Goal: Communication & Community: Answer question/provide support

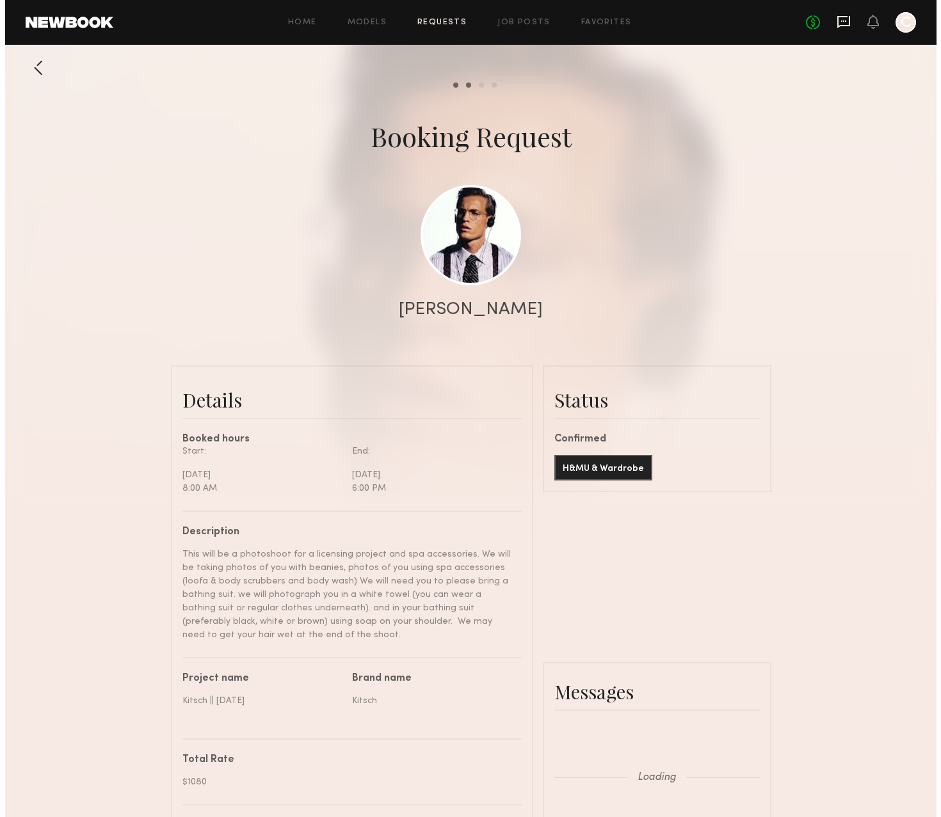
scroll to position [1338, 0]
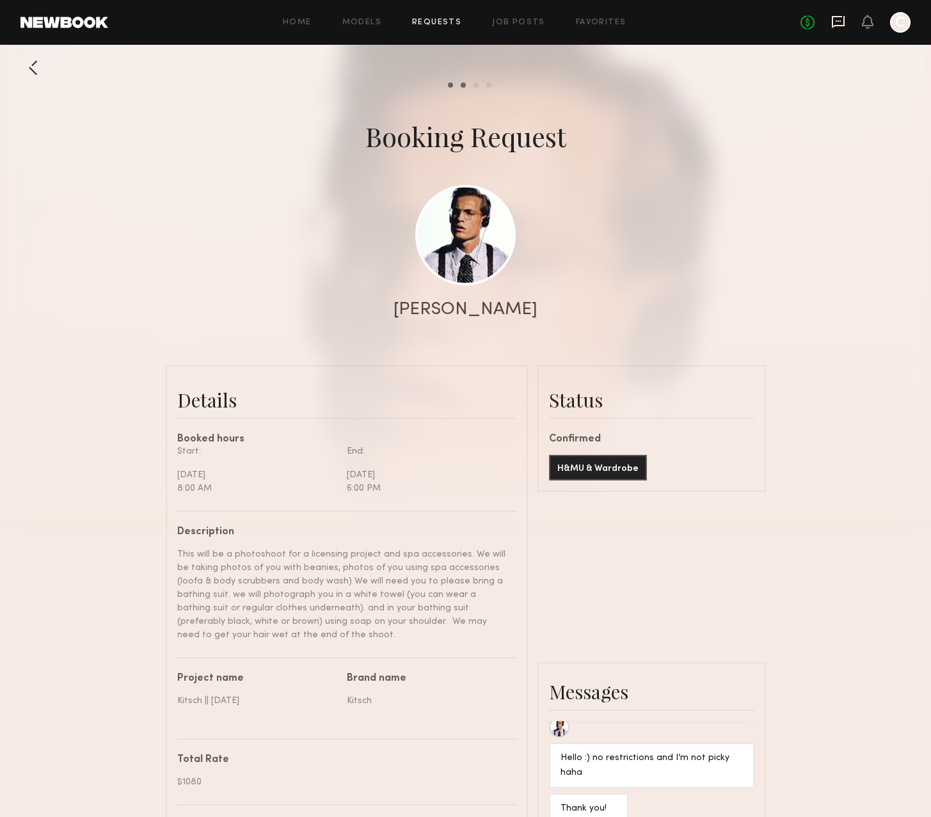
click at [838, 17] on icon at bounding box center [838, 22] width 14 height 14
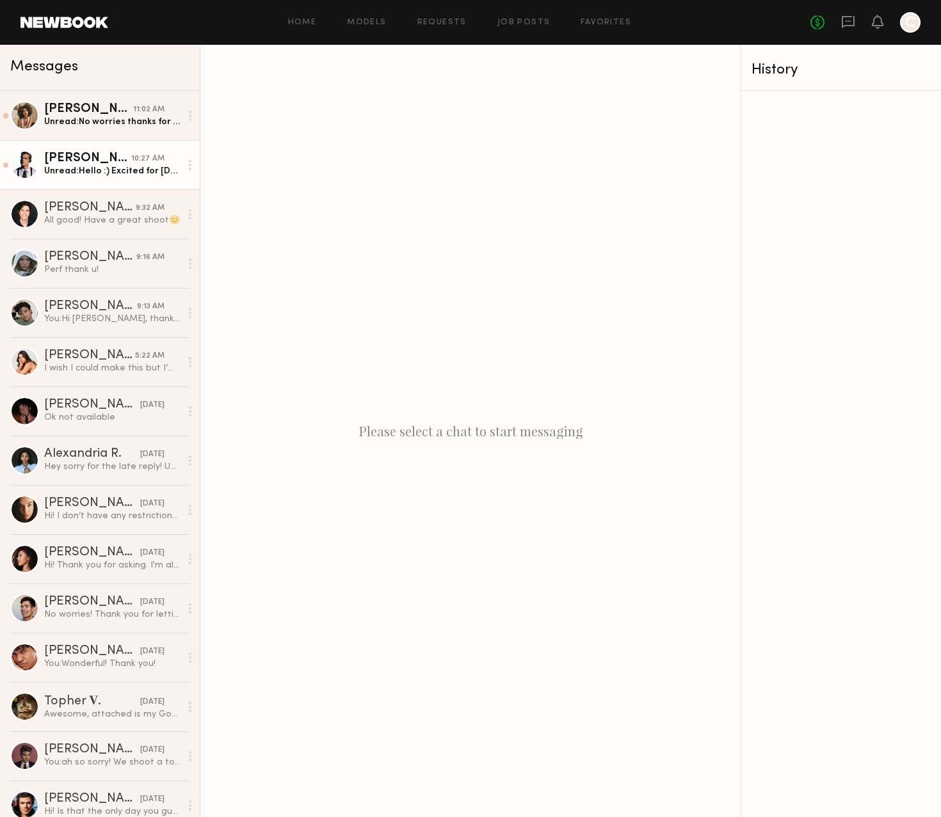
click at [113, 166] on div "Unread: Hello :) Excited for [DATE] as well. I may have black sweats that would…" at bounding box center [112, 171] width 136 height 12
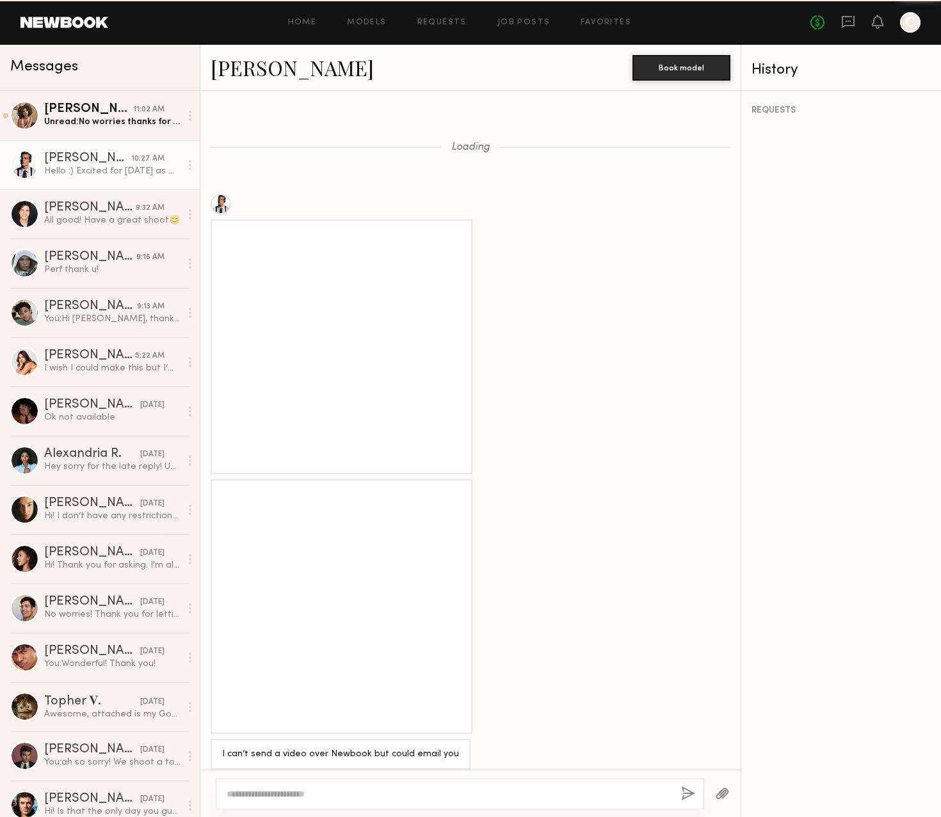
scroll to position [992, 0]
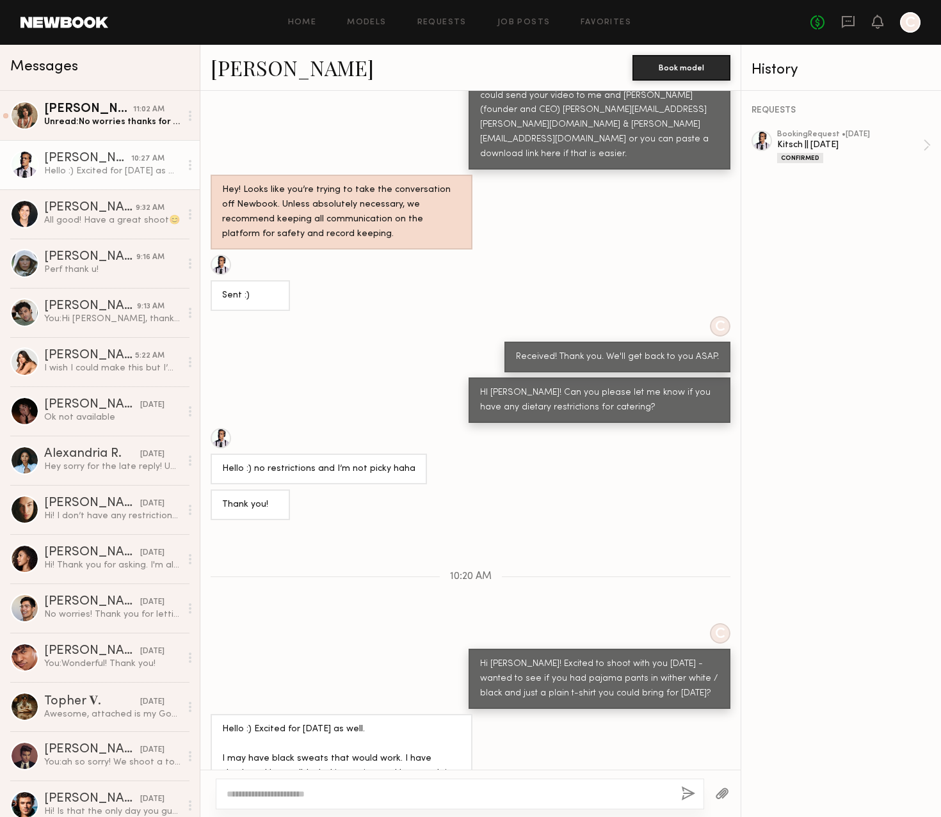
drag, startPoint x: 401, startPoint y: 749, endPoint x: 220, endPoint y: 682, distance: 192.5
click at [220, 714] on div "Hello :) Excited for [DATE] as well. I may have black sweats that would work. I…" at bounding box center [342, 759] width 262 height 90
copy div "Hello :) Excited for tomorrow as well. I may have black sweats that would work.…"
click at [370, 802] on div at bounding box center [460, 794] width 488 height 31
click at [372, 797] on textarea at bounding box center [449, 794] width 444 height 13
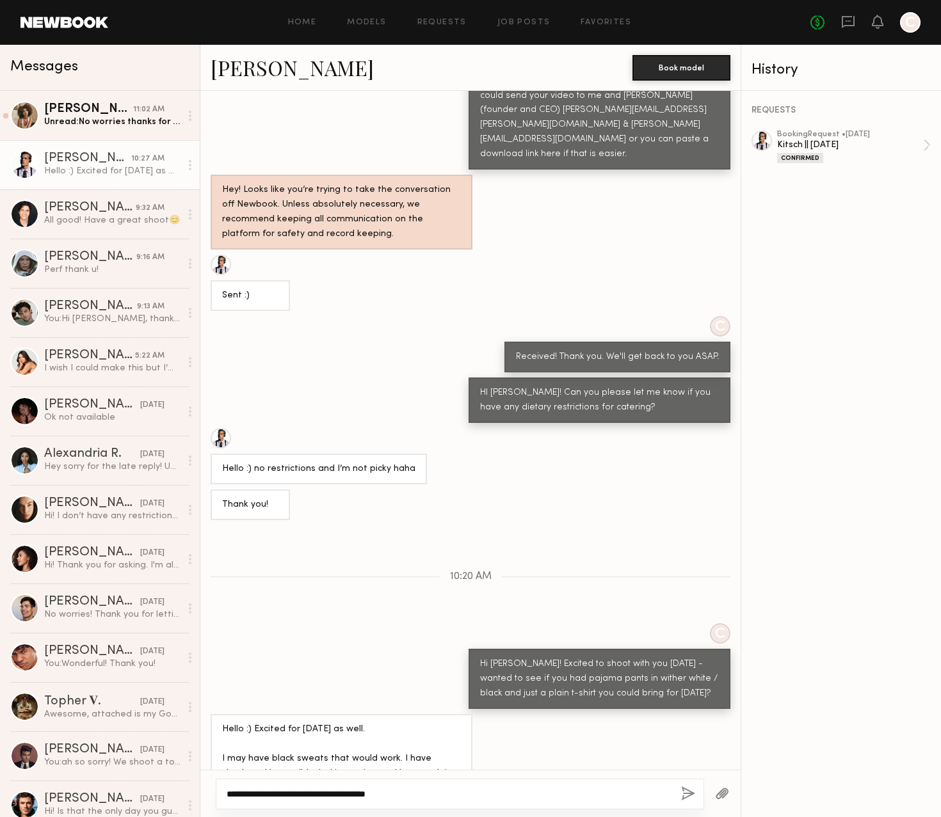
type textarea "**********"
click at [689, 793] on button "button" at bounding box center [688, 794] width 14 height 16
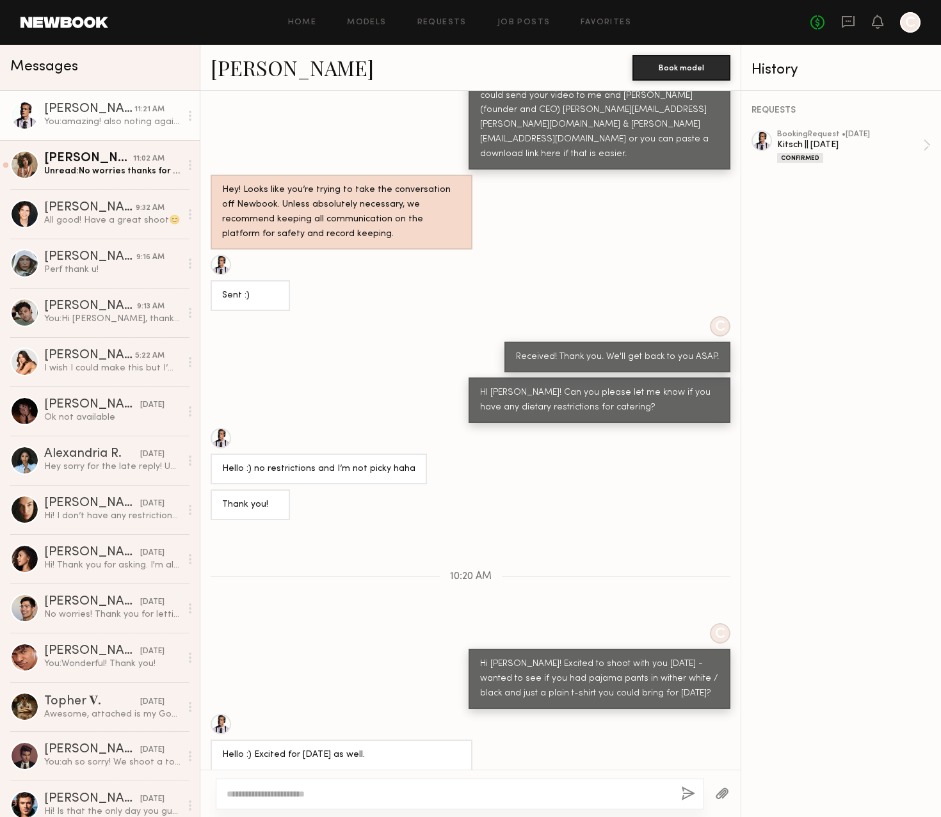
scroll to position [1152, 0]
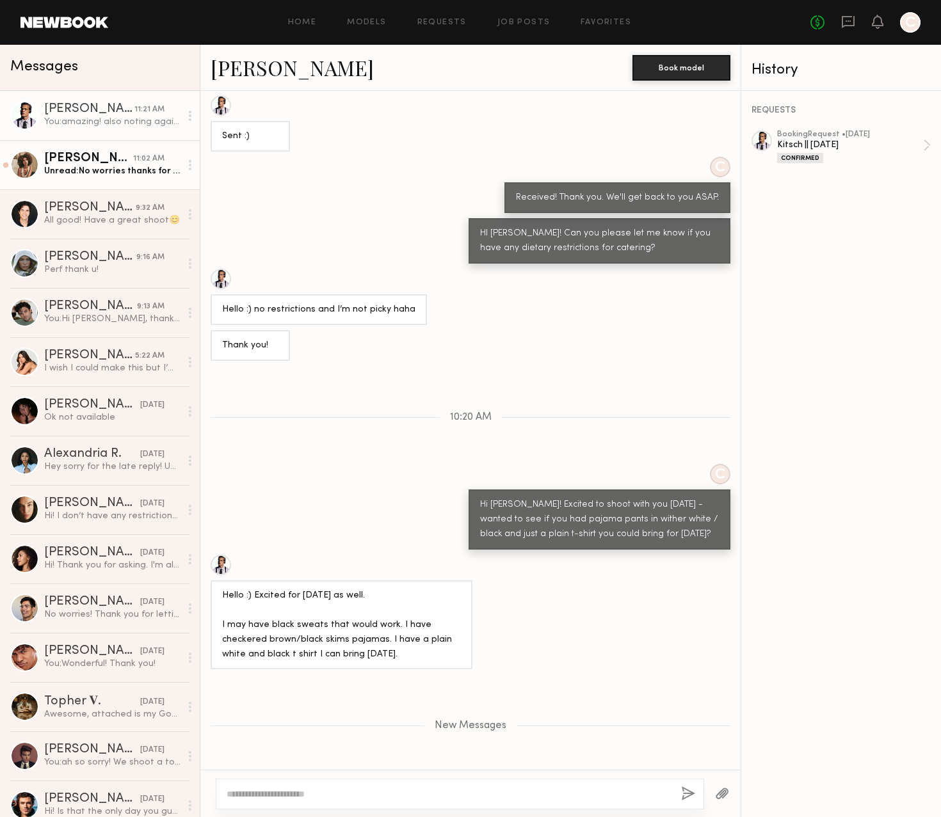
click at [136, 150] on link "Monica M. 11:02 AM Unread: No worries thanks for the update!" at bounding box center [100, 164] width 200 height 49
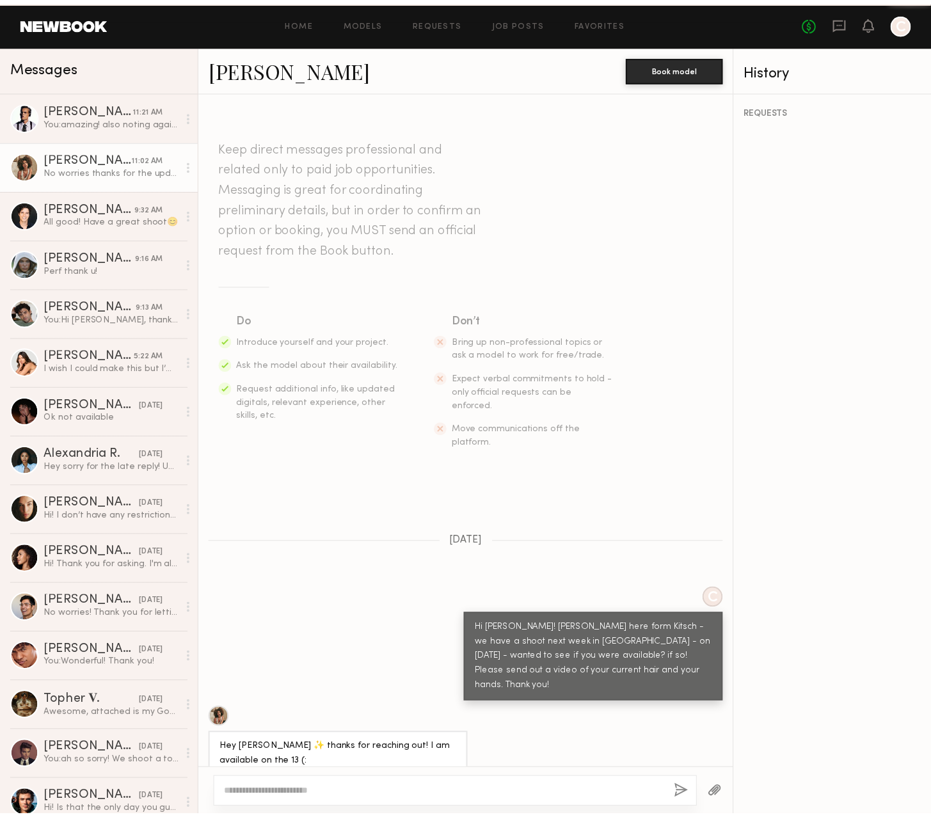
scroll to position [454, 0]
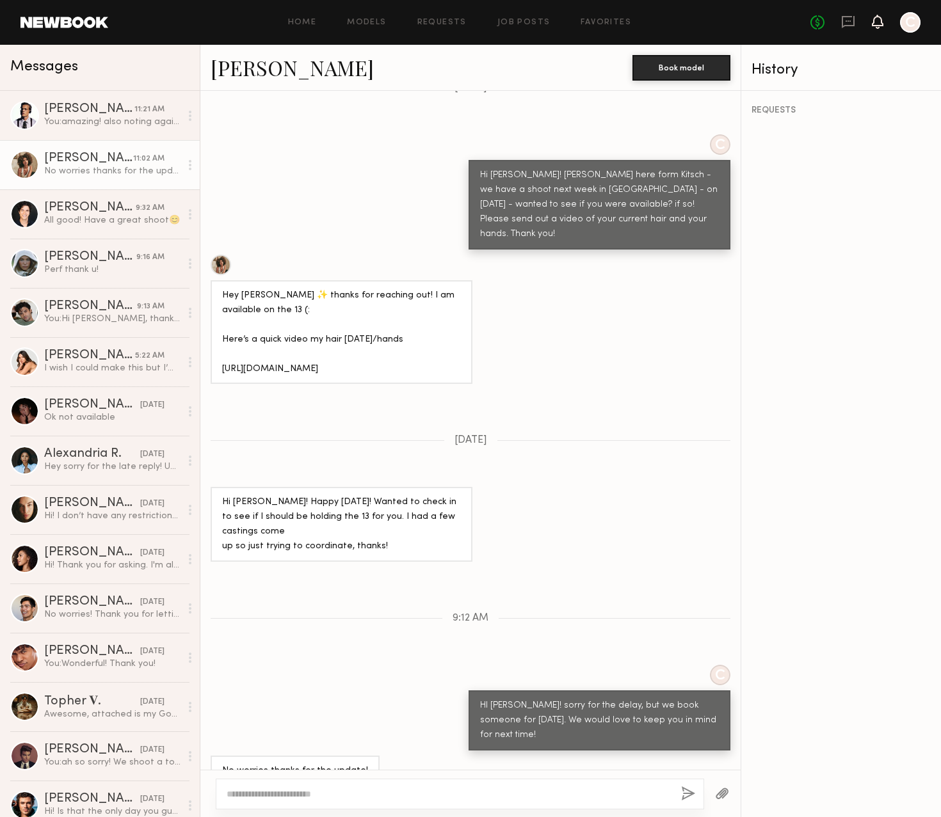
click at [873, 22] on icon at bounding box center [877, 21] width 10 height 9
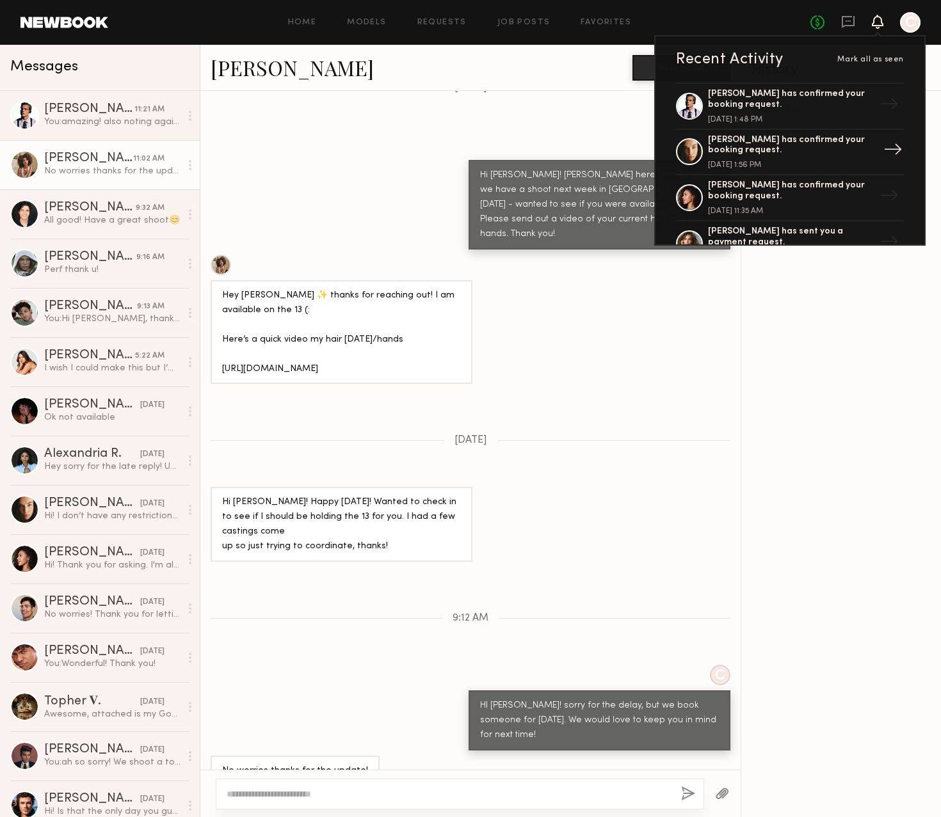
click at [788, 153] on div "[PERSON_NAME] has confirmed your booking request." at bounding box center [791, 146] width 166 height 22
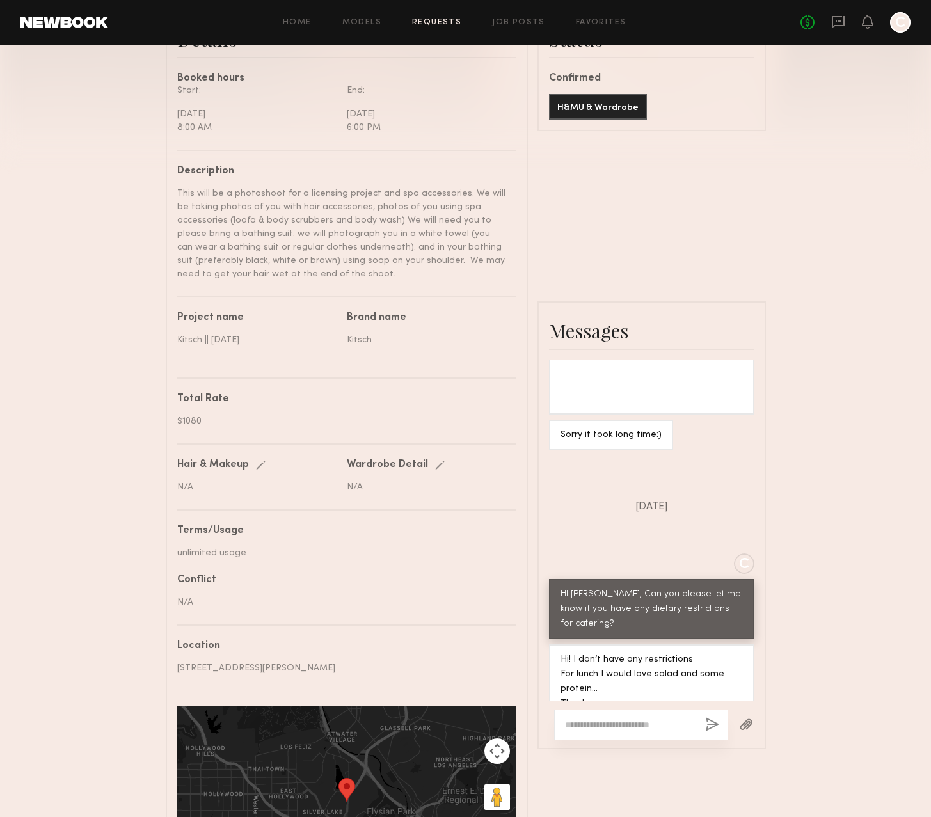
scroll to position [372, 0]
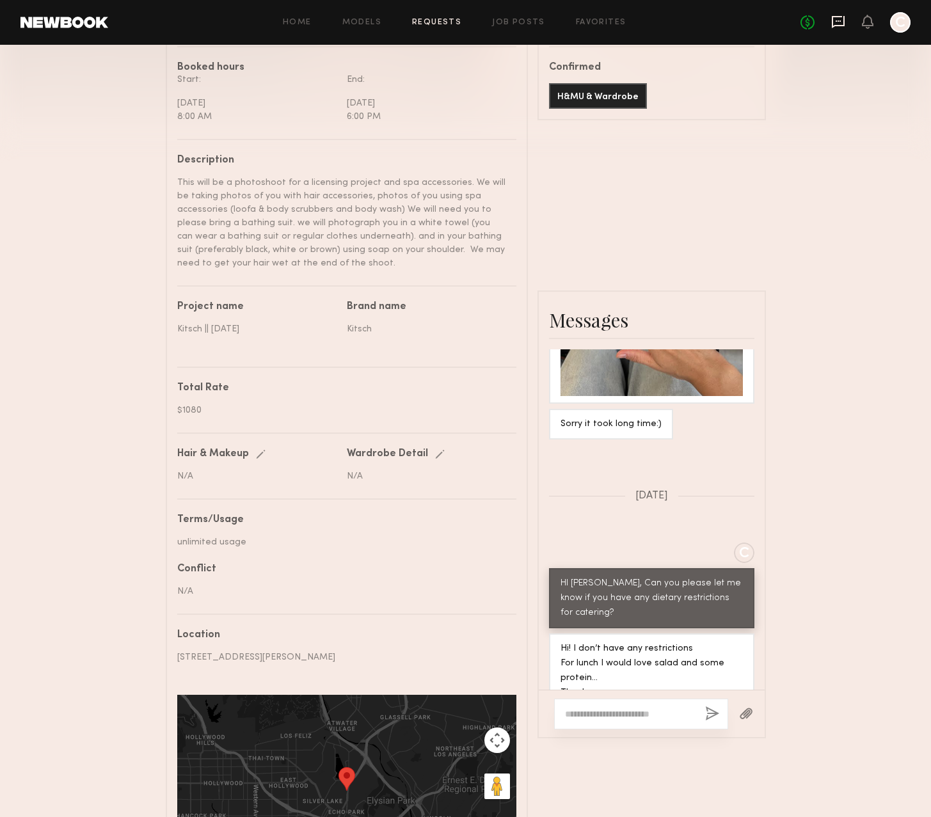
click at [841, 24] on icon at bounding box center [838, 22] width 14 height 14
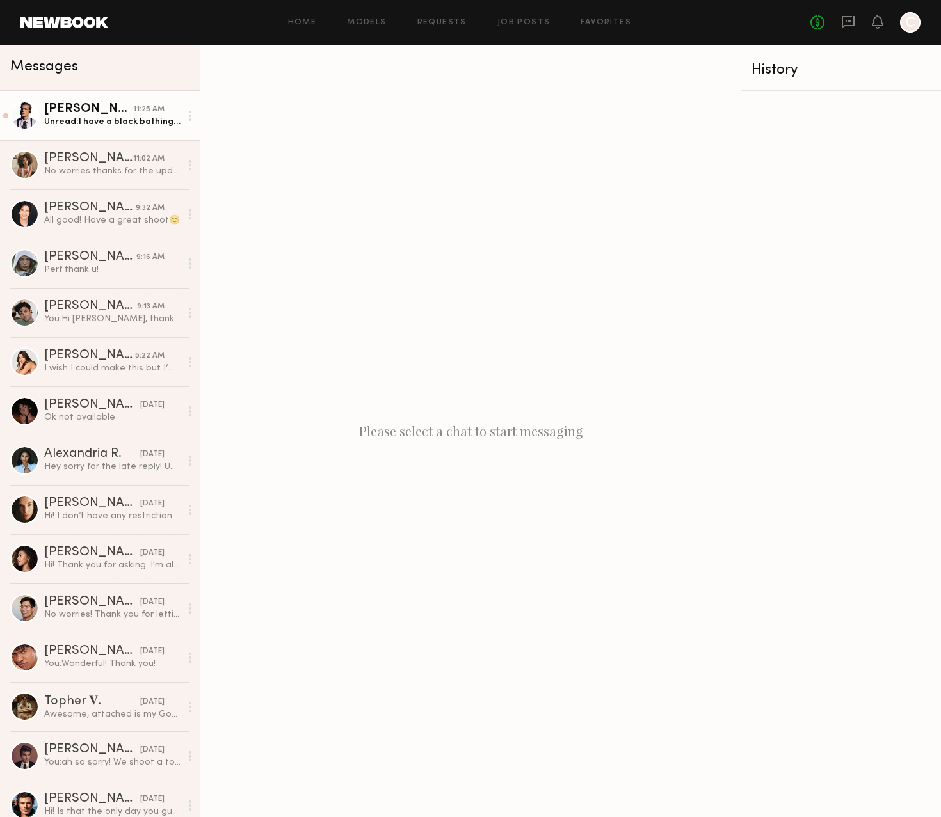
click at [102, 110] on div "[PERSON_NAME]" at bounding box center [88, 109] width 89 height 13
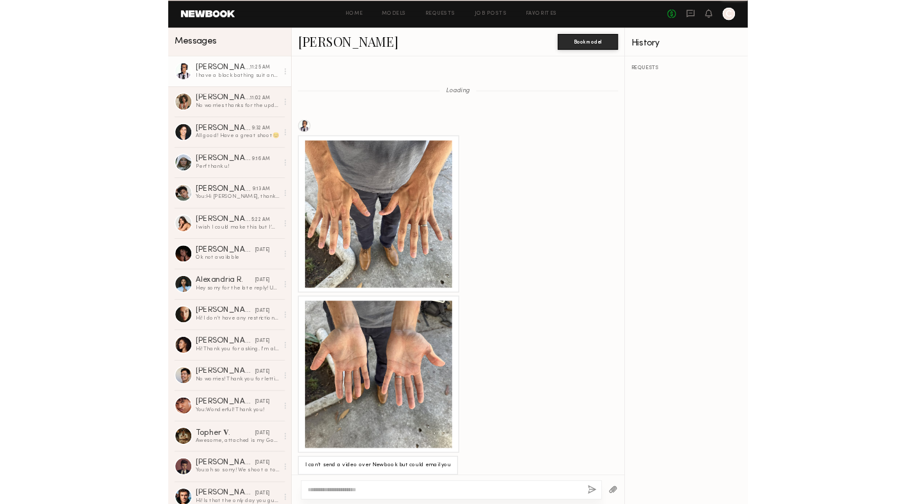
scroll to position [1129, 0]
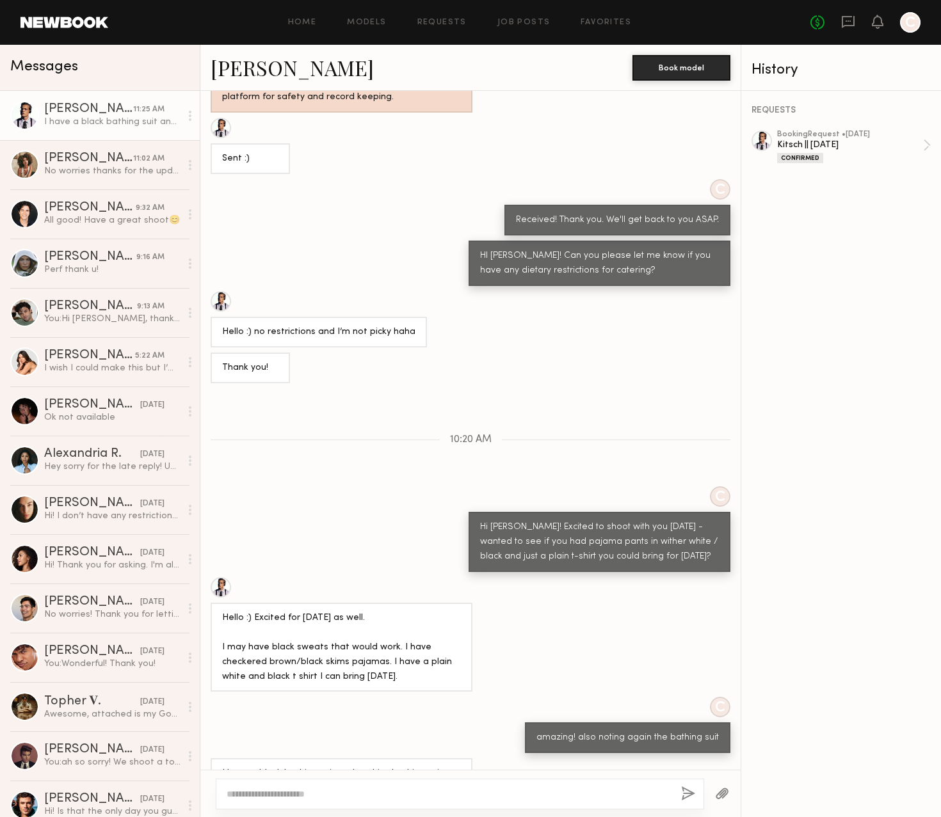
click at [266, 795] on textarea at bounding box center [449, 794] width 444 height 13
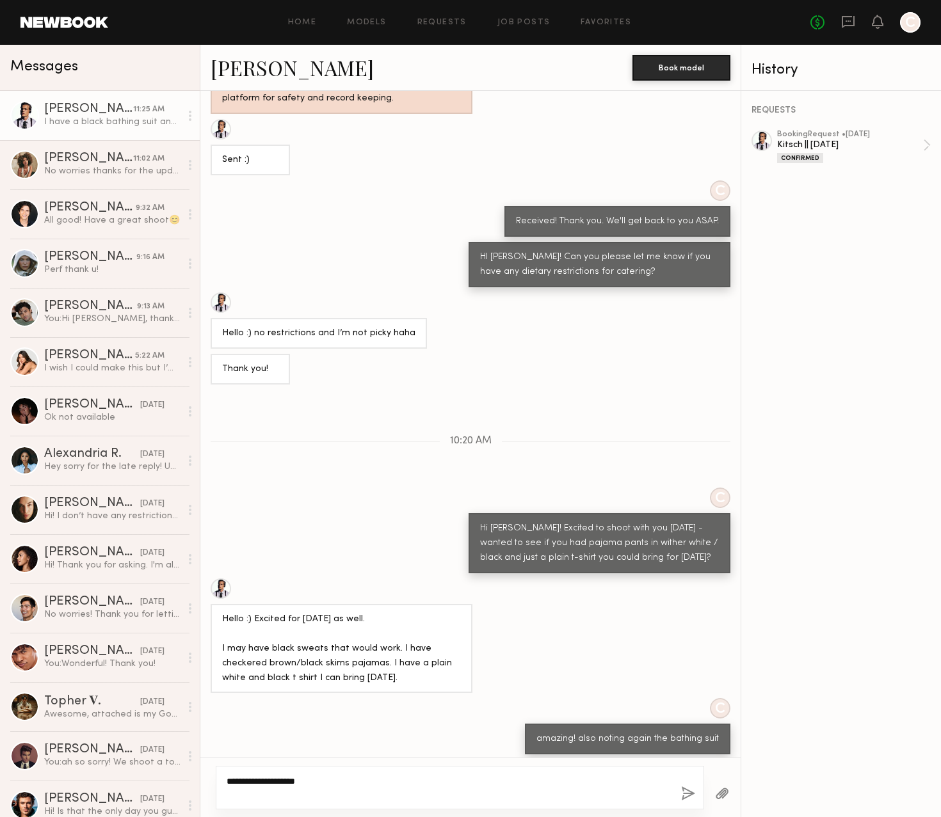
type textarea "**********"
click at [691, 800] on button "button" at bounding box center [688, 794] width 14 height 16
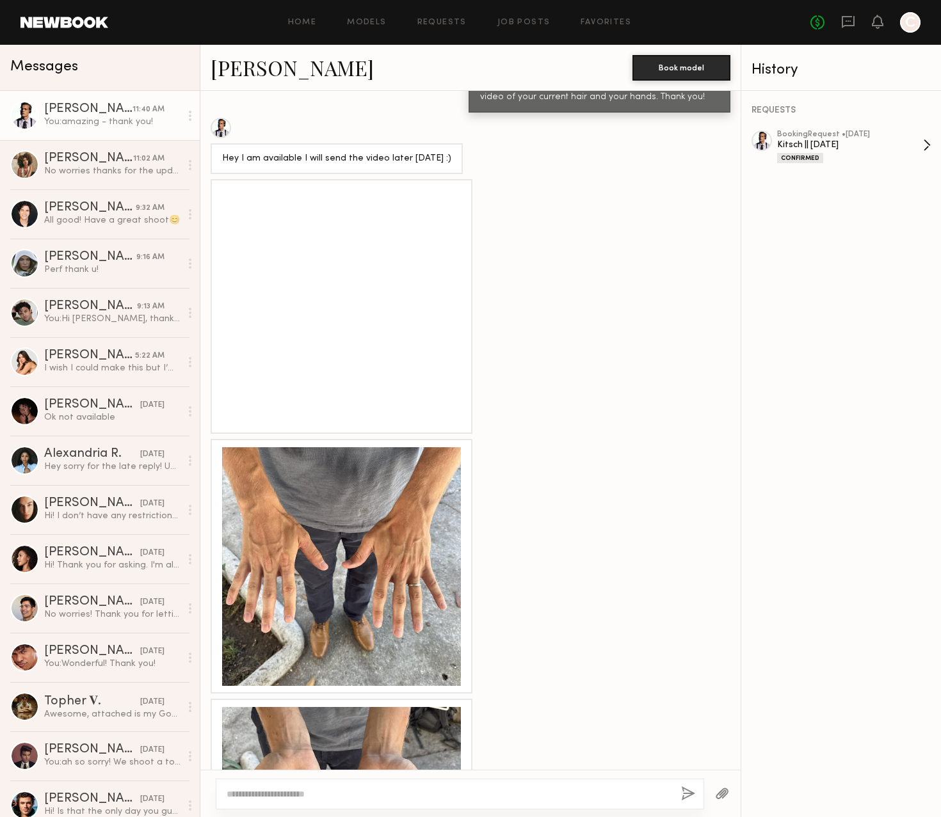
scroll to position [1432, 0]
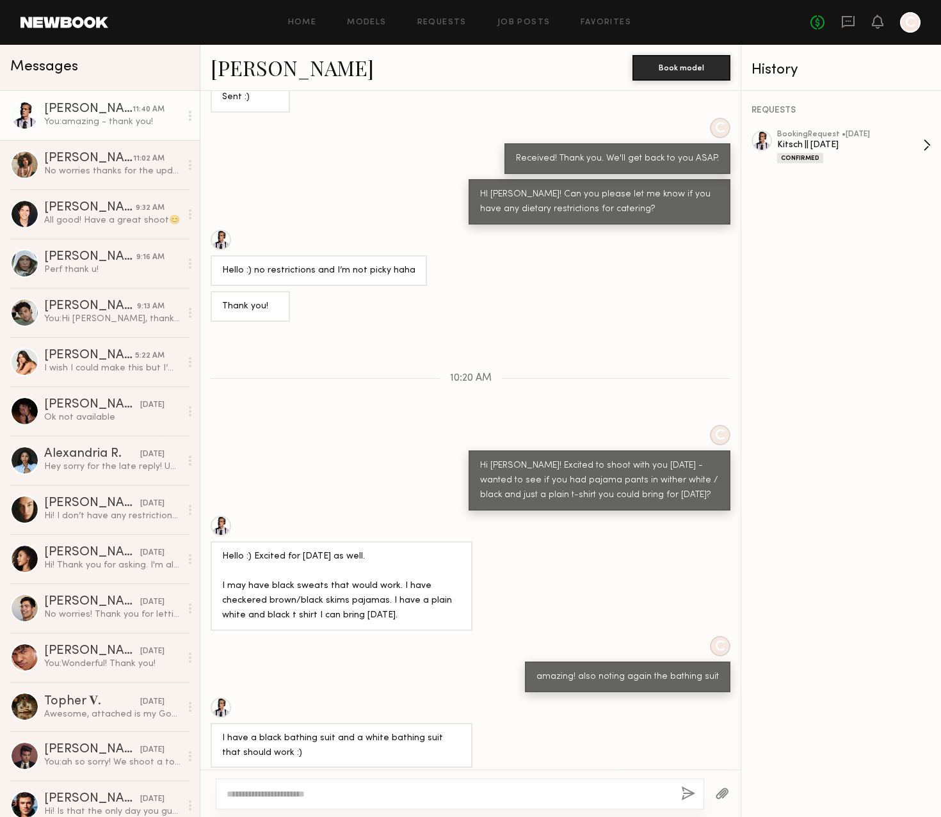
click at [831, 147] on div "Kitsch || [DATE]" at bounding box center [850, 145] width 146 height 12
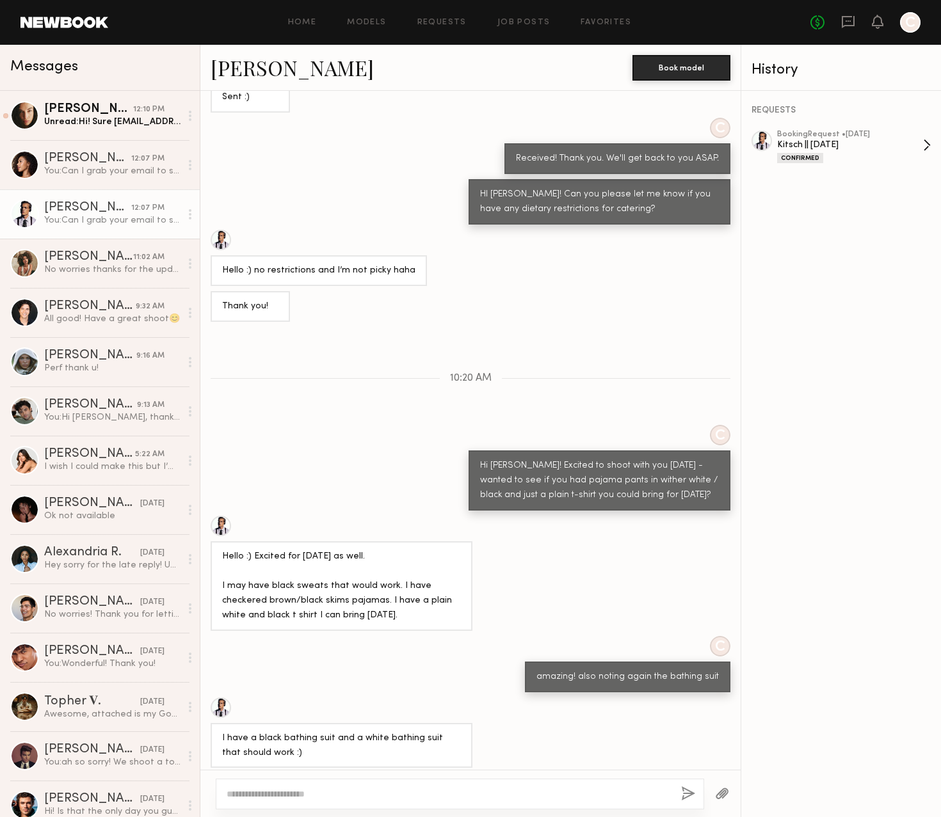
scroll to position [1592, 0]
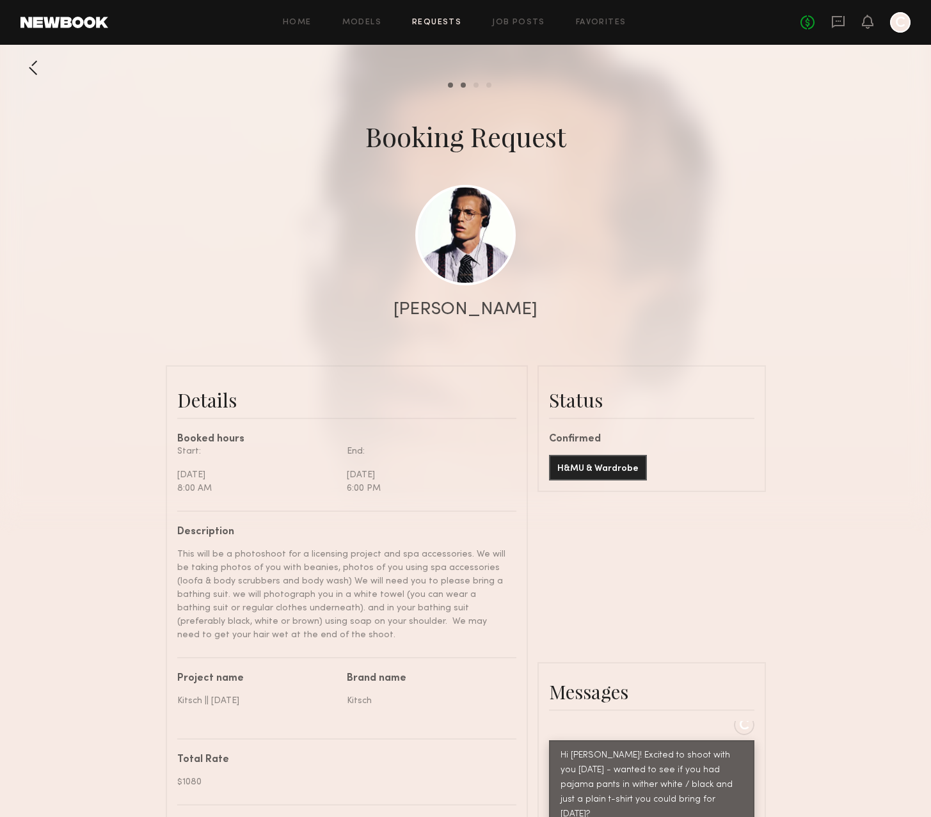
click at [70, 26] on link at bounding box center [64, 23] width 88 height 12
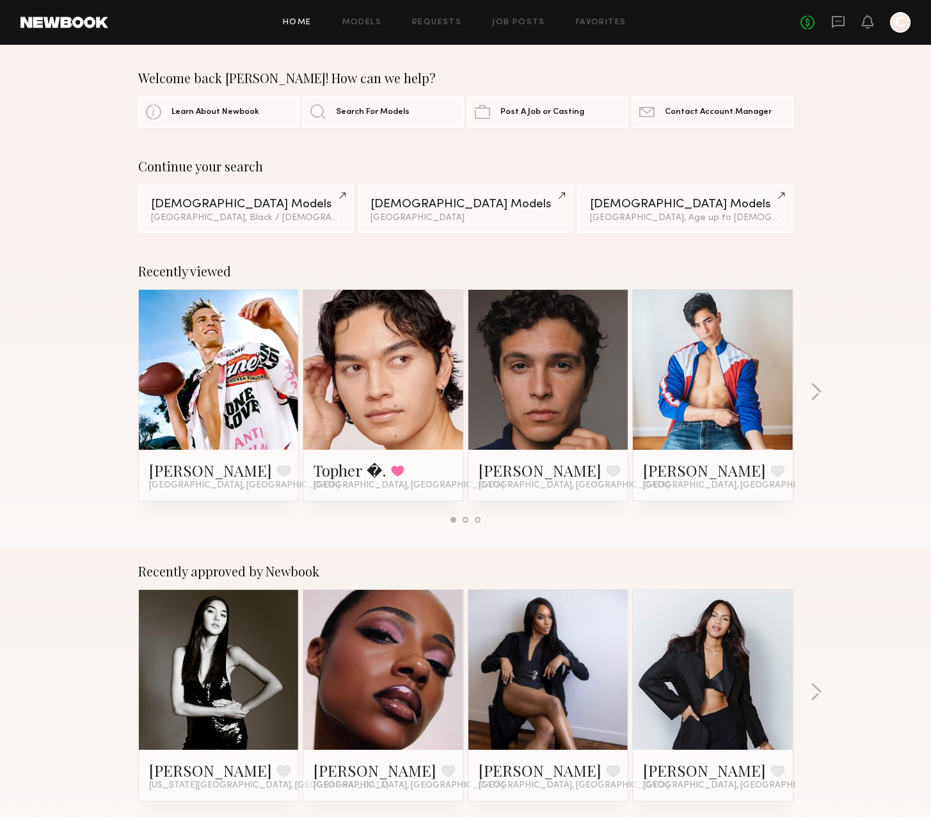
click at [847, 27] on div "No fees up to $5,000 C" at bounding box center [855, 22] width 110 height 20
click at [833, 22] on icon at bounding box center [838, 22] width 14 height 14
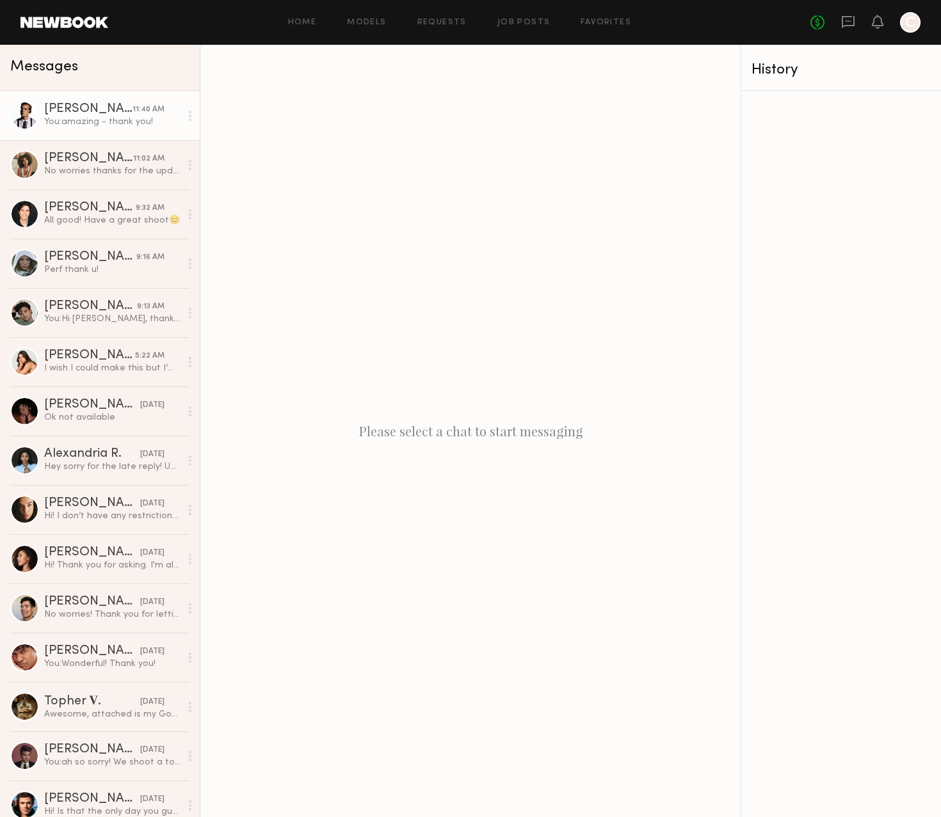
click at [97, 104] on div "[PERSON_NAME]" at bounding box center [88, 109] width 88 height 13
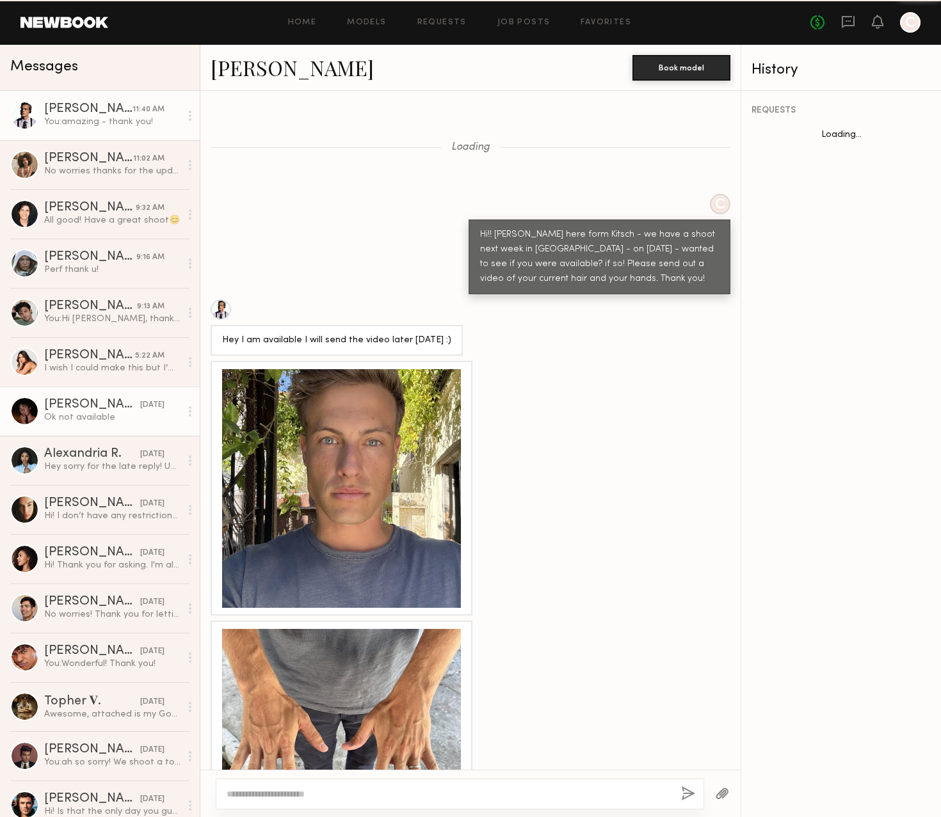
scroll to position [1433, 0]
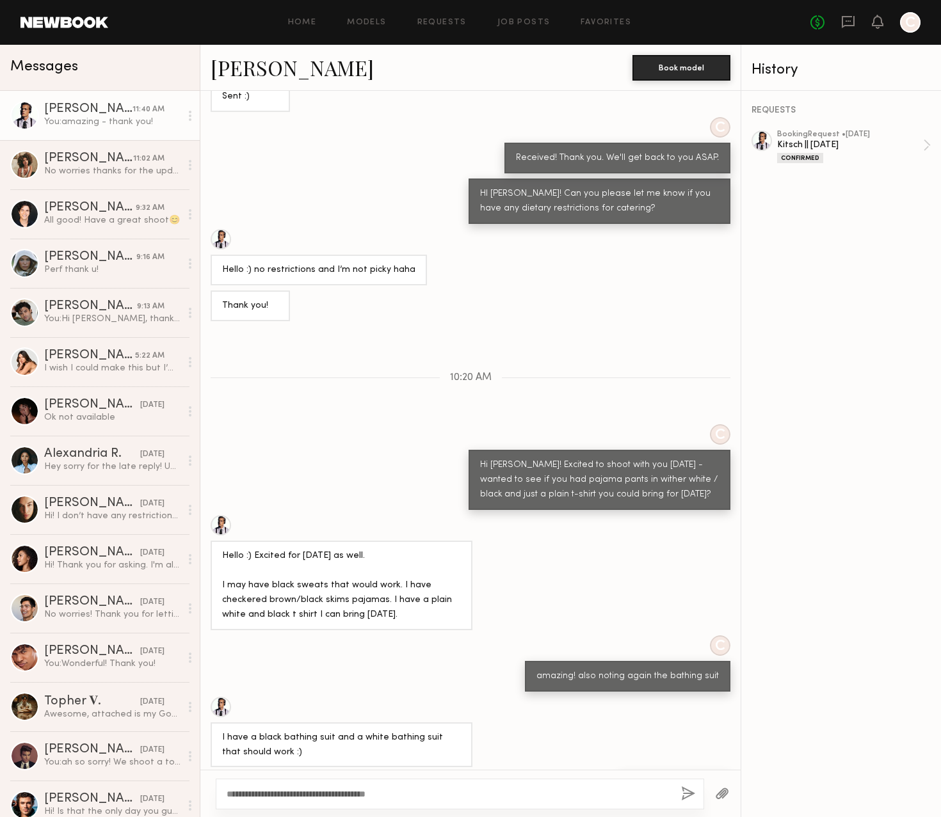
click at [293, 792] on textarea "**********" at bounding box center [449, 794] width 444 height 13
type textarea "**********"
click at [684, 792] on button "button" at bounding box center [688, 794] width 14 height 16
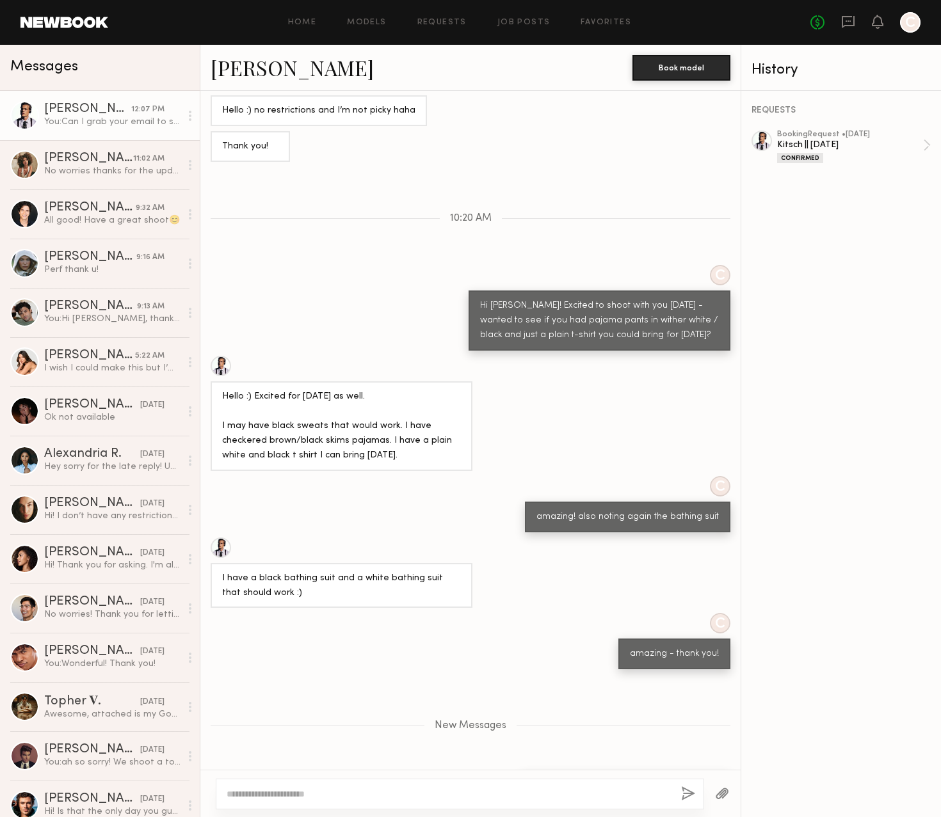
scroll to position [1671, 0]
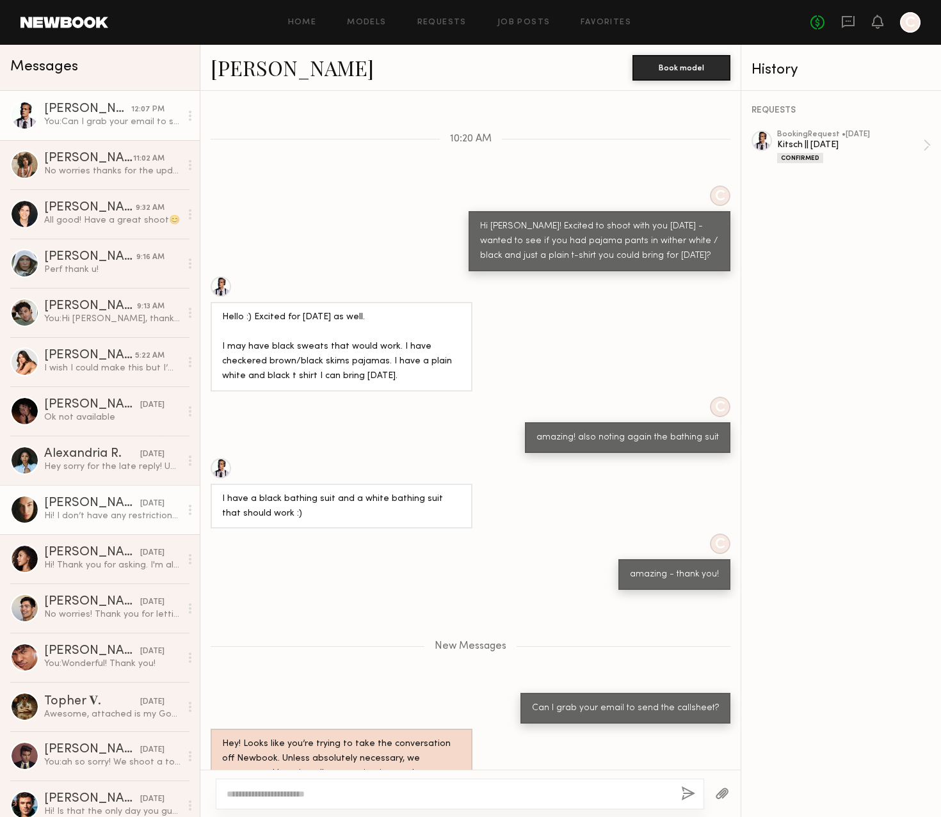
click at [104, 508] on div "[PERSON_NAME]" at bounding box center [92, 503] width 96 height 13
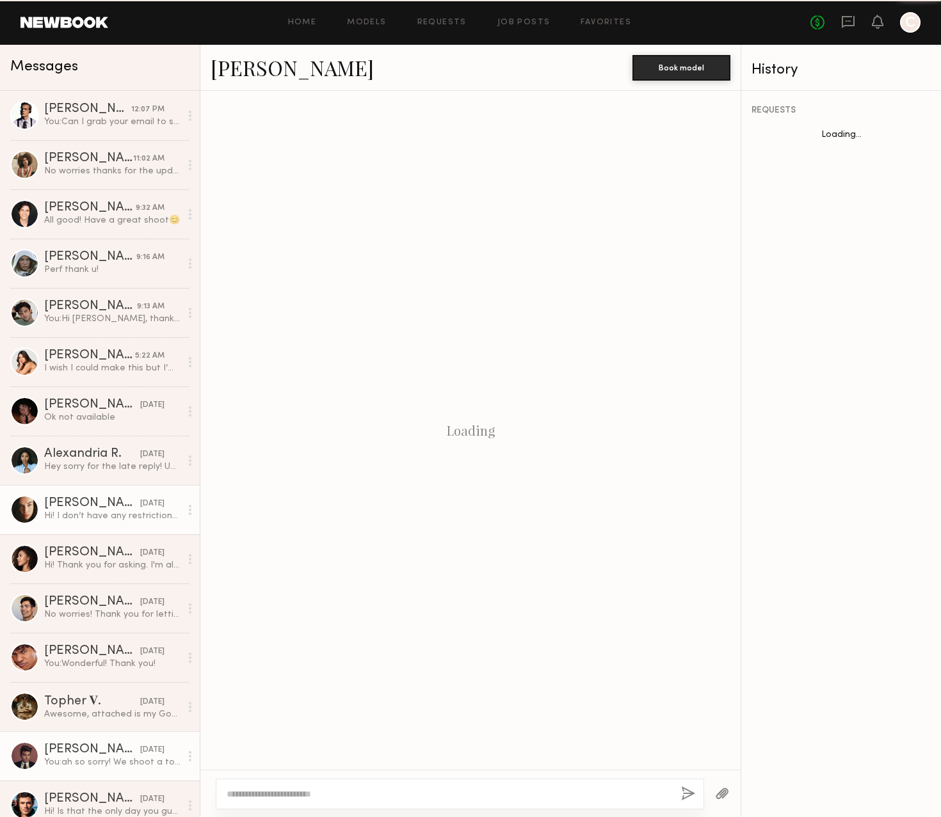
scroll to position [773, 0]
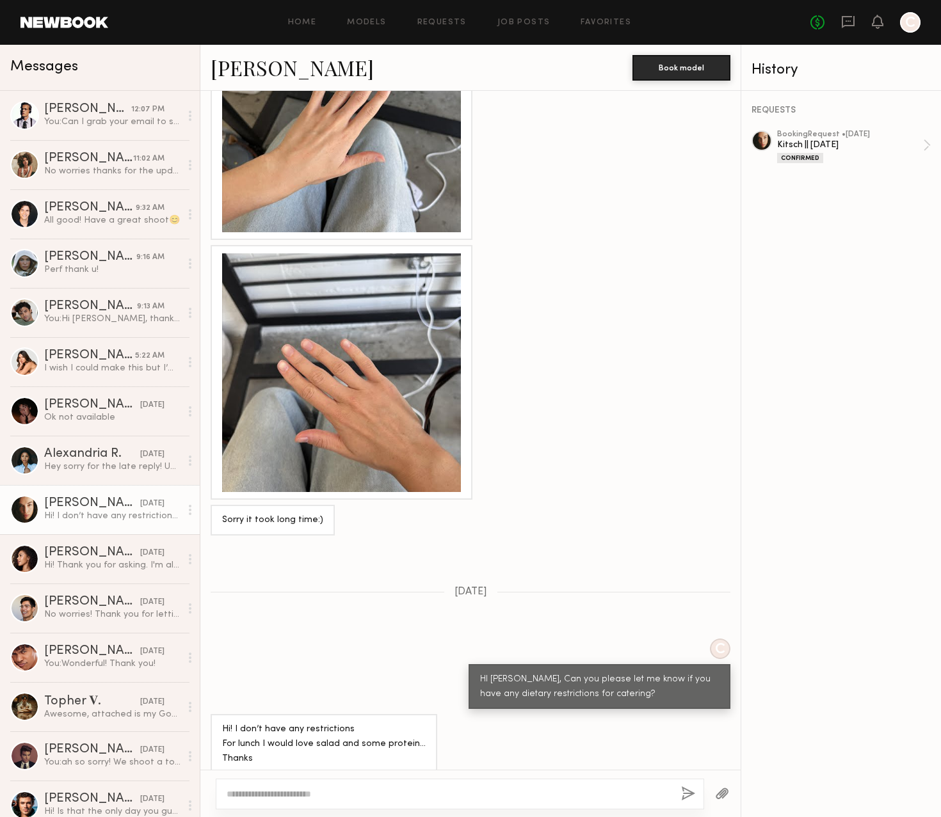
click at [277, 790] on textarea at bounding box center [449, 794] width 444 height 13
type textarea "**********"
click at [690, 793] on button "button" at bounding box center [688, 794] width 14 height 16
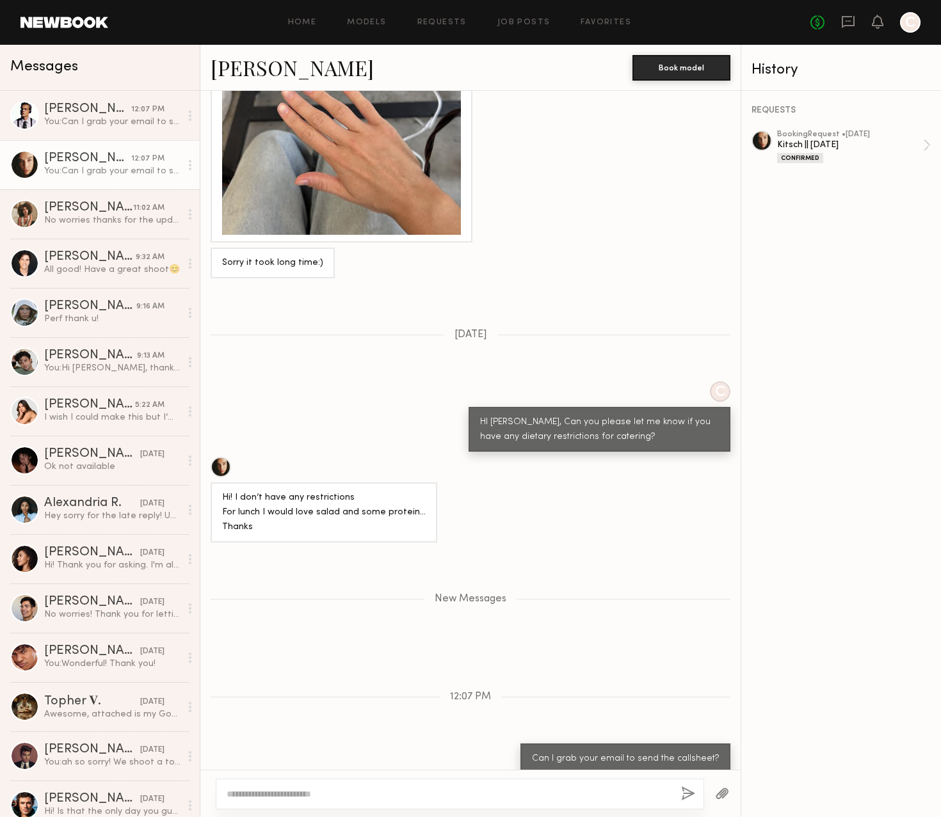
scroll to position [1110, 0]
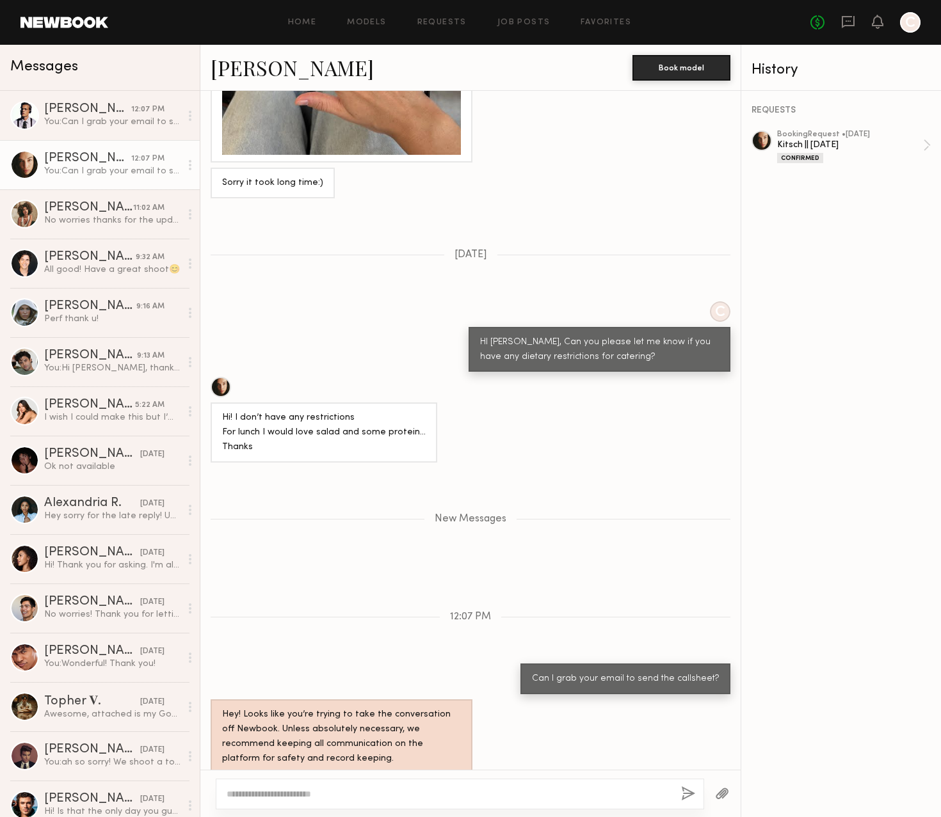
click at [886, 22] on div "No fees up to $5,000 C" at bounding box center [865, 22] width 110 height 20
click at [875, 22] on icon at bounding box center [877, 21] width 10 height 9
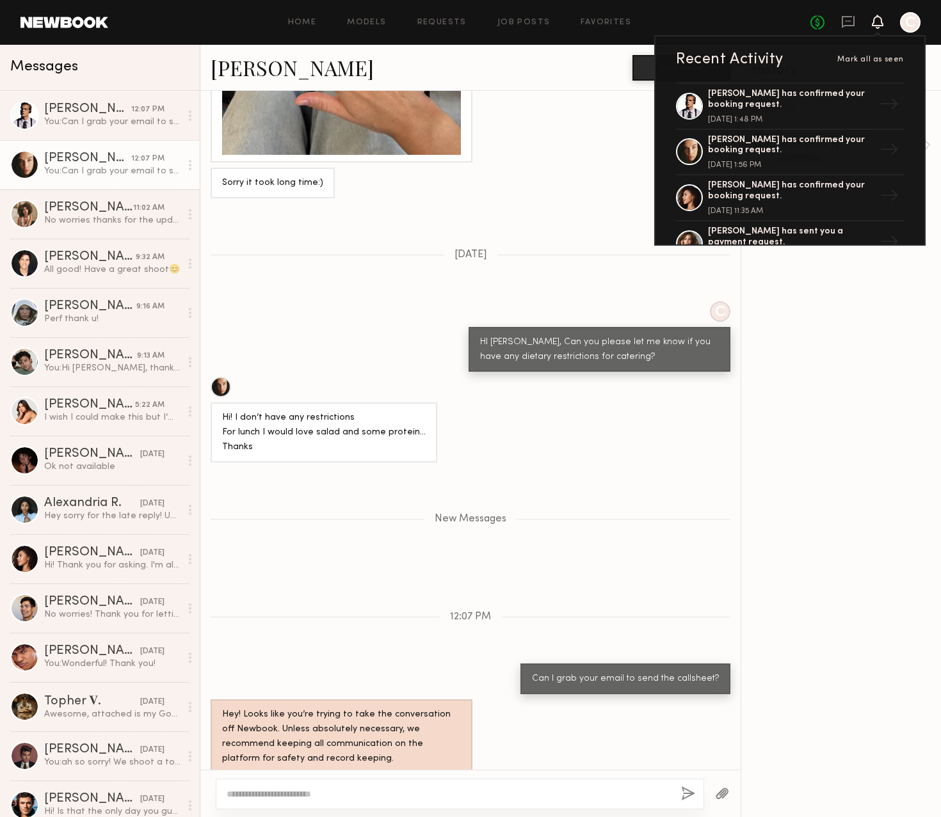
click at [875, 22] on icon at bounding box center [877, 21] width 10 height 9
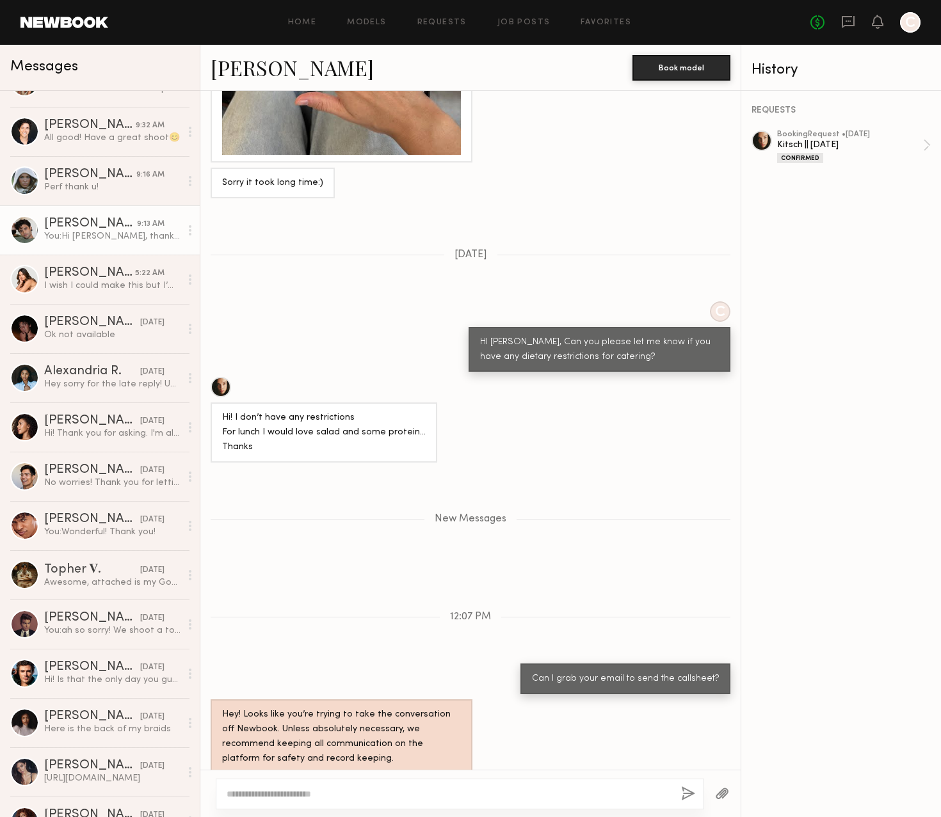
scroll to position [139, 0]
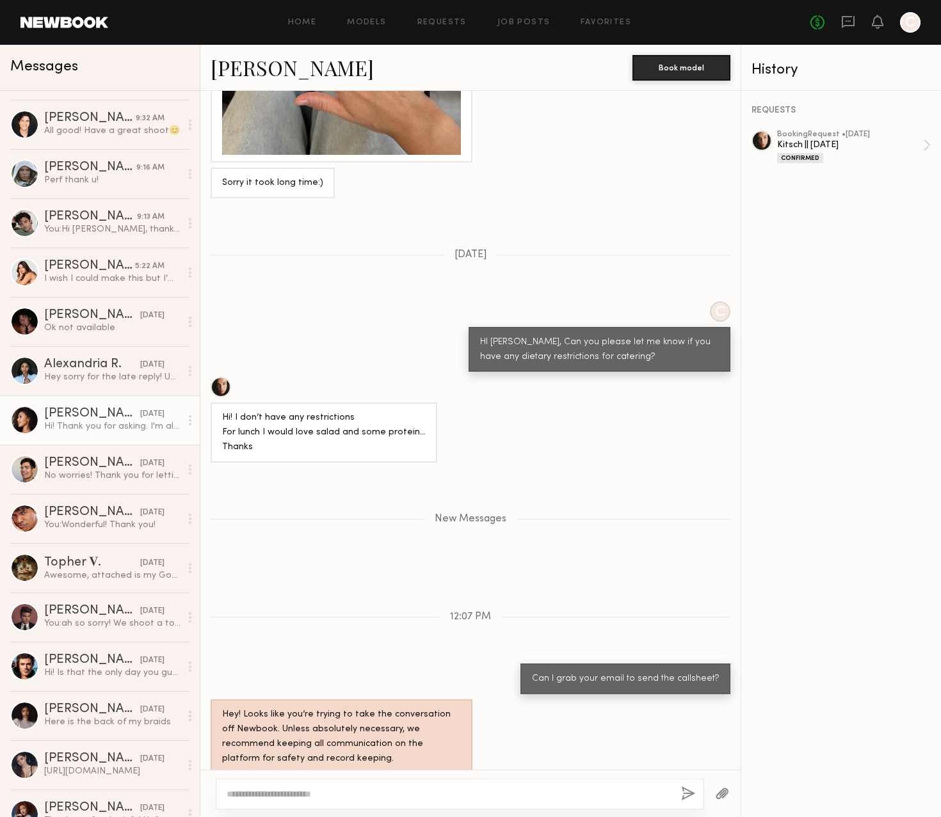
click at [104, 408] on div "[PERSON_NAME]" at bounding box center [92, 414] width 96 height 13
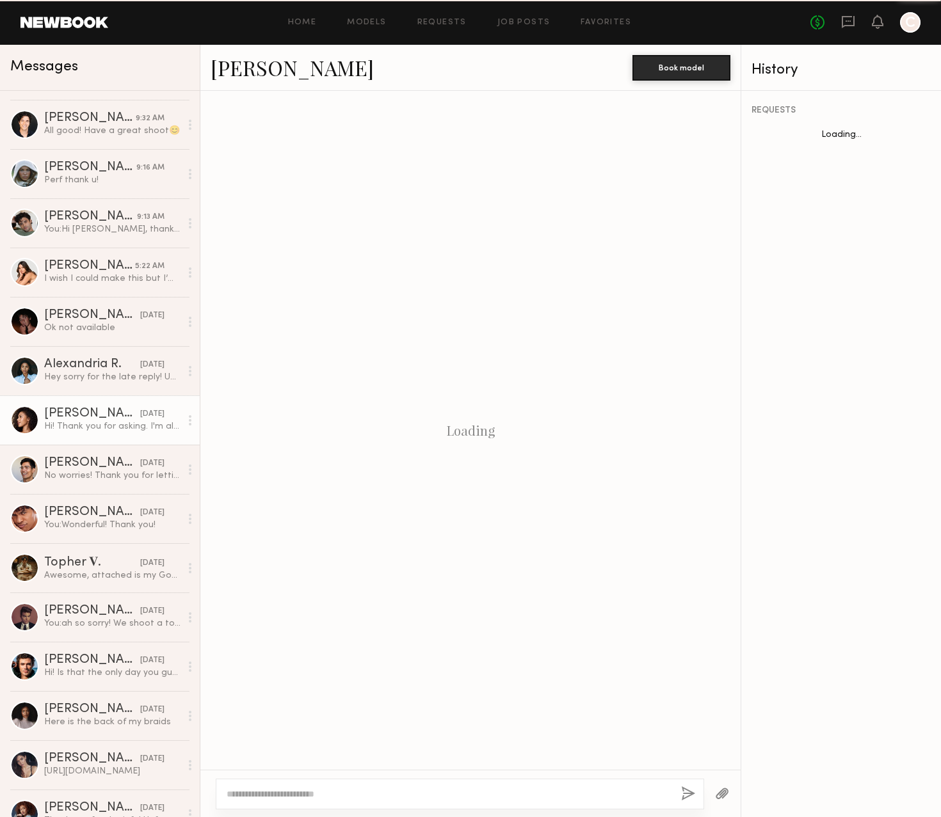
scroll to position [520, 0]
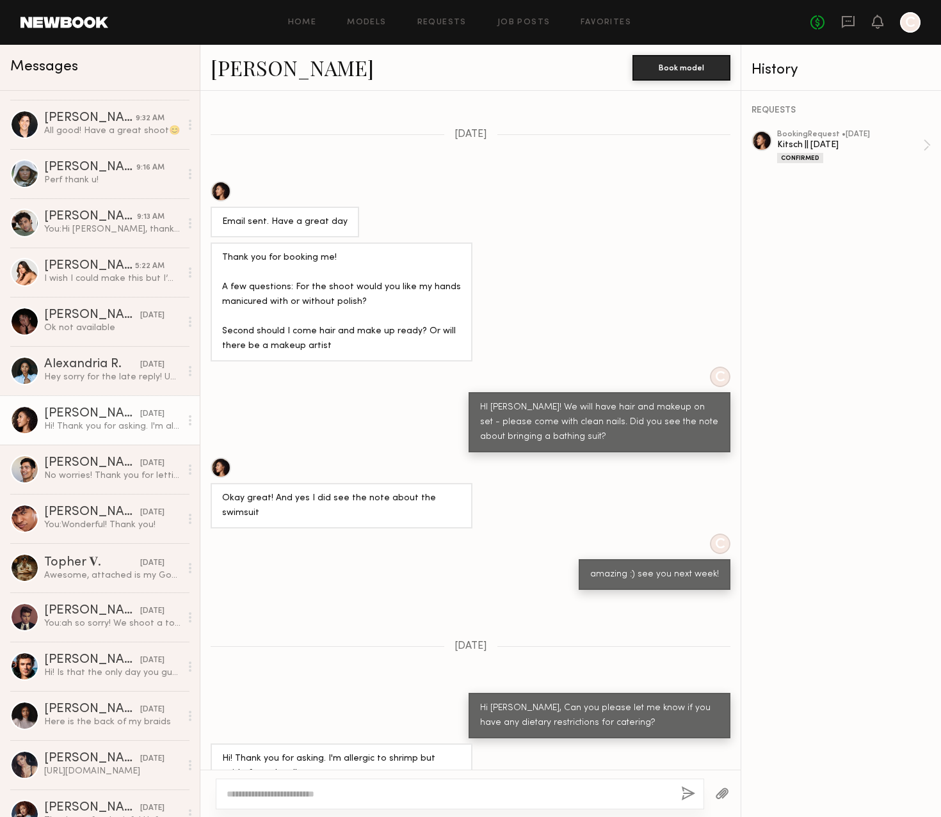
click at [291, 790] on textarea at bounding box center [449, 794] width 444 height 13
type textarea "**********"
click at [690, 793] on button "button" at bounding box center [688, 794] width 14 height 16
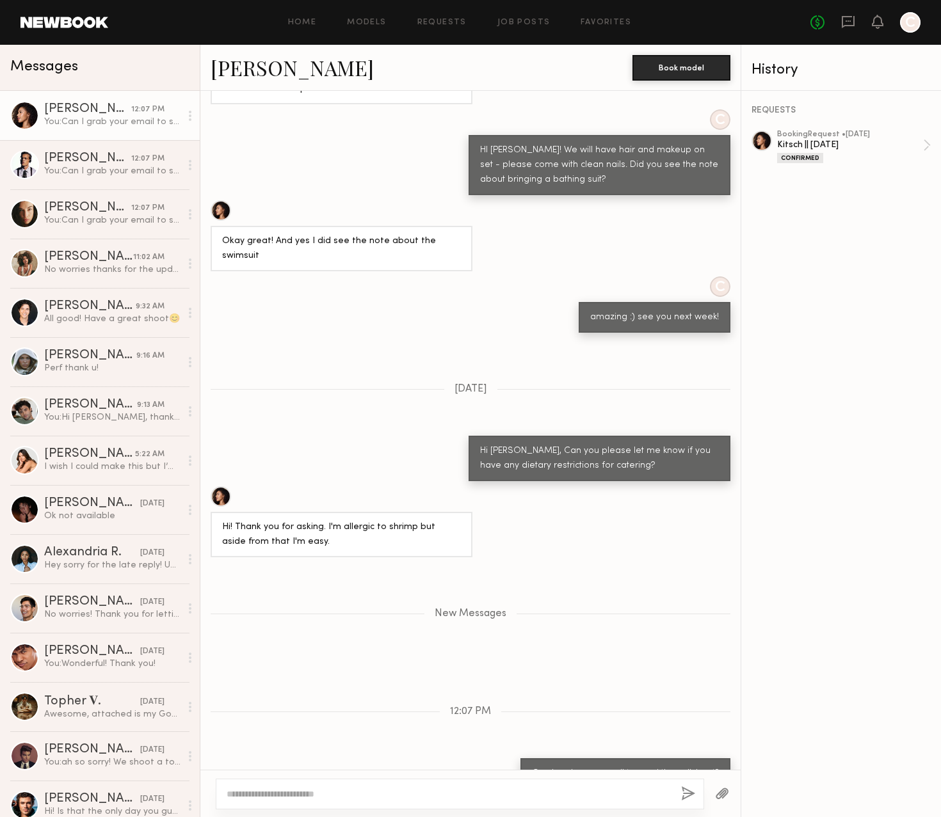
scroll to position [857, 0]
